Goal: Complete application form

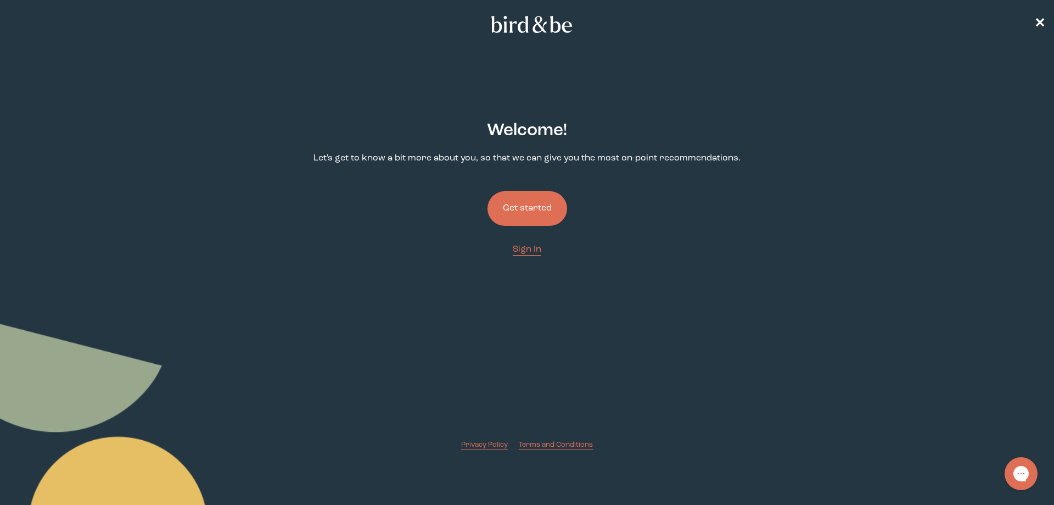
click at [539, 211] on button "Get started" at bounding box center [528, 208] width 80 height 35
